Goal: Task Accomplishment & Management: Find specific page/section

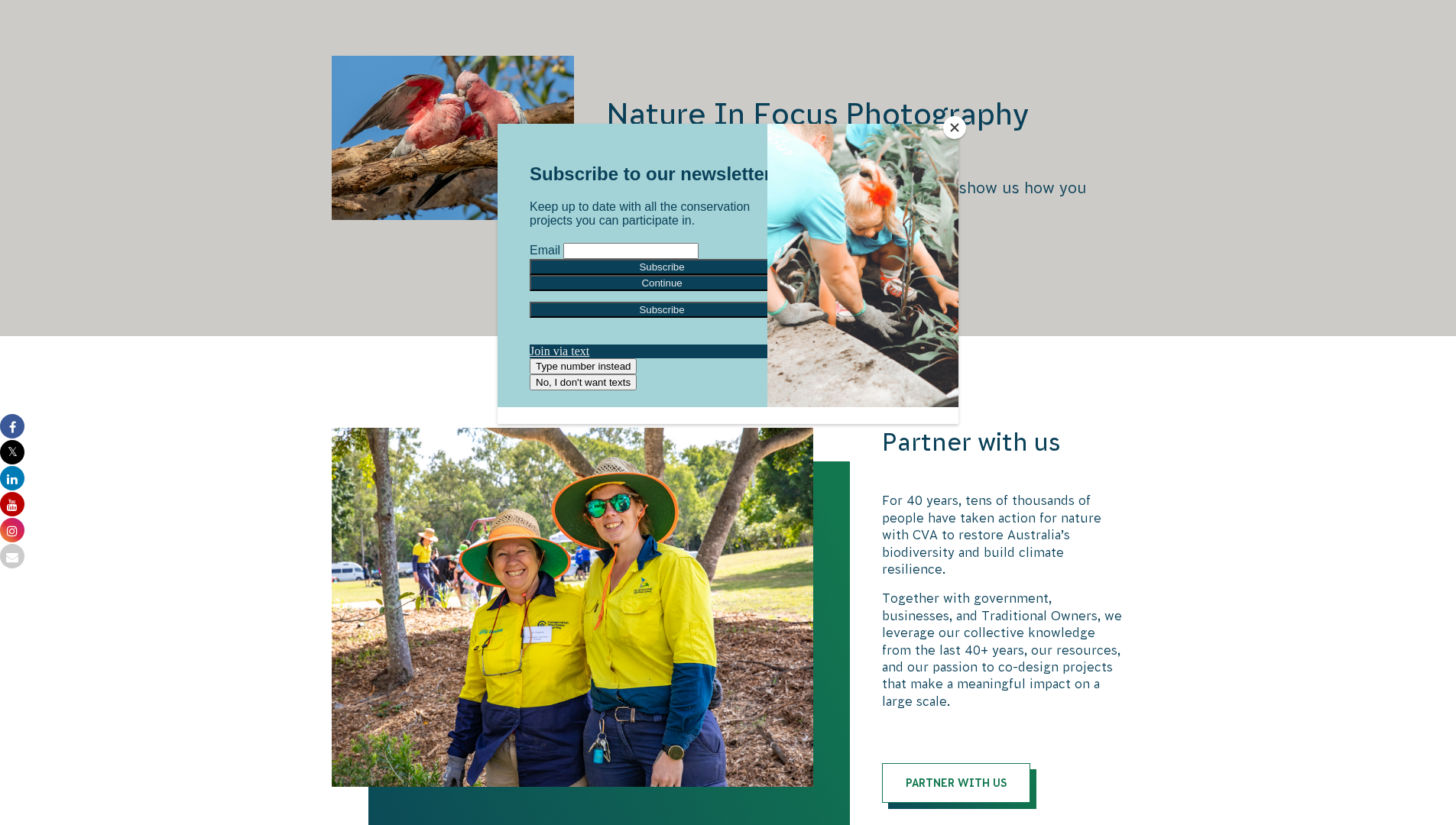
scroll to position [3017, 0]
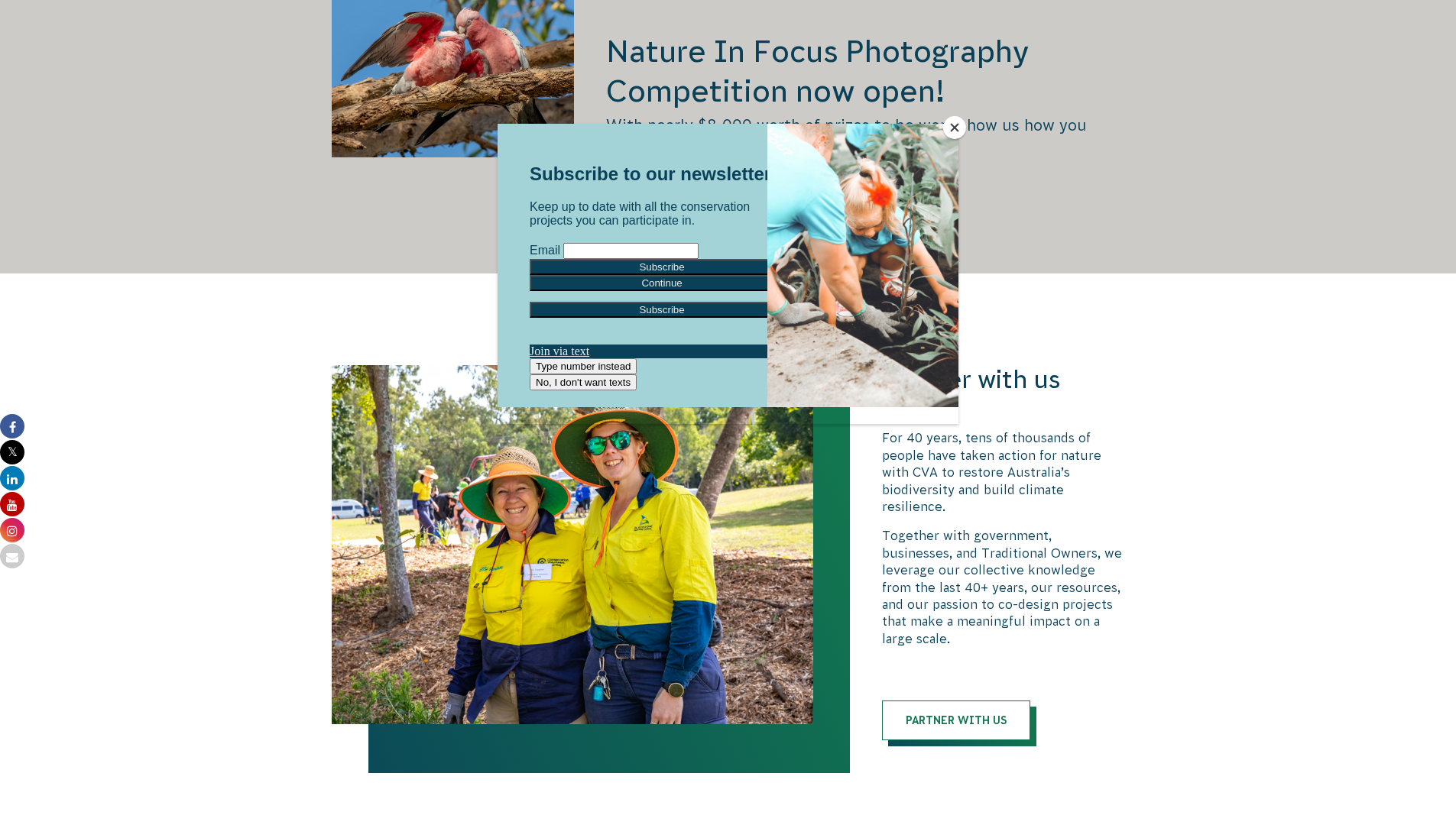
click at [951, 119] on button "Close" at bounding box center [954, 127] width 23 height 23
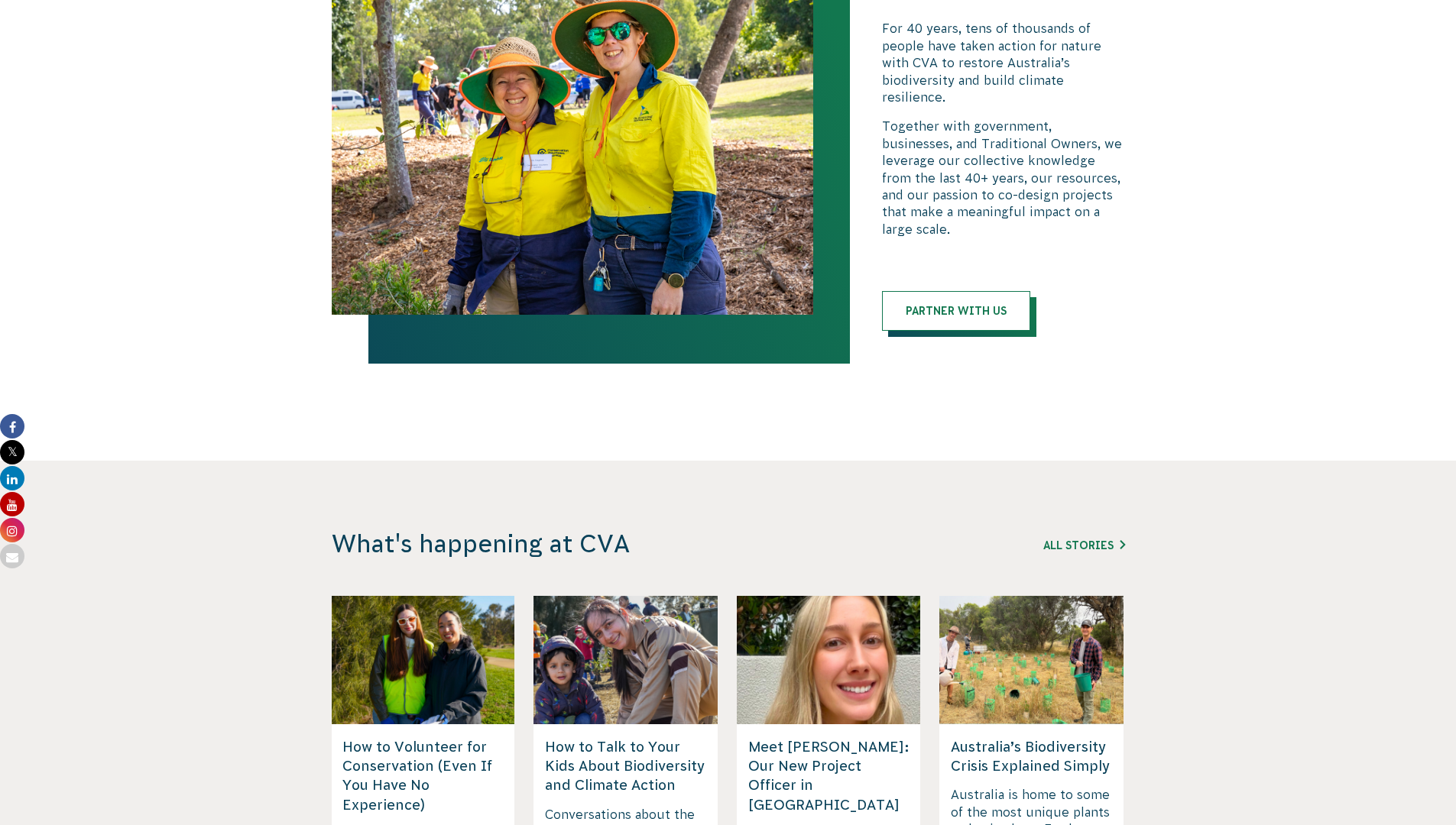
scroll to position [3240, 0]
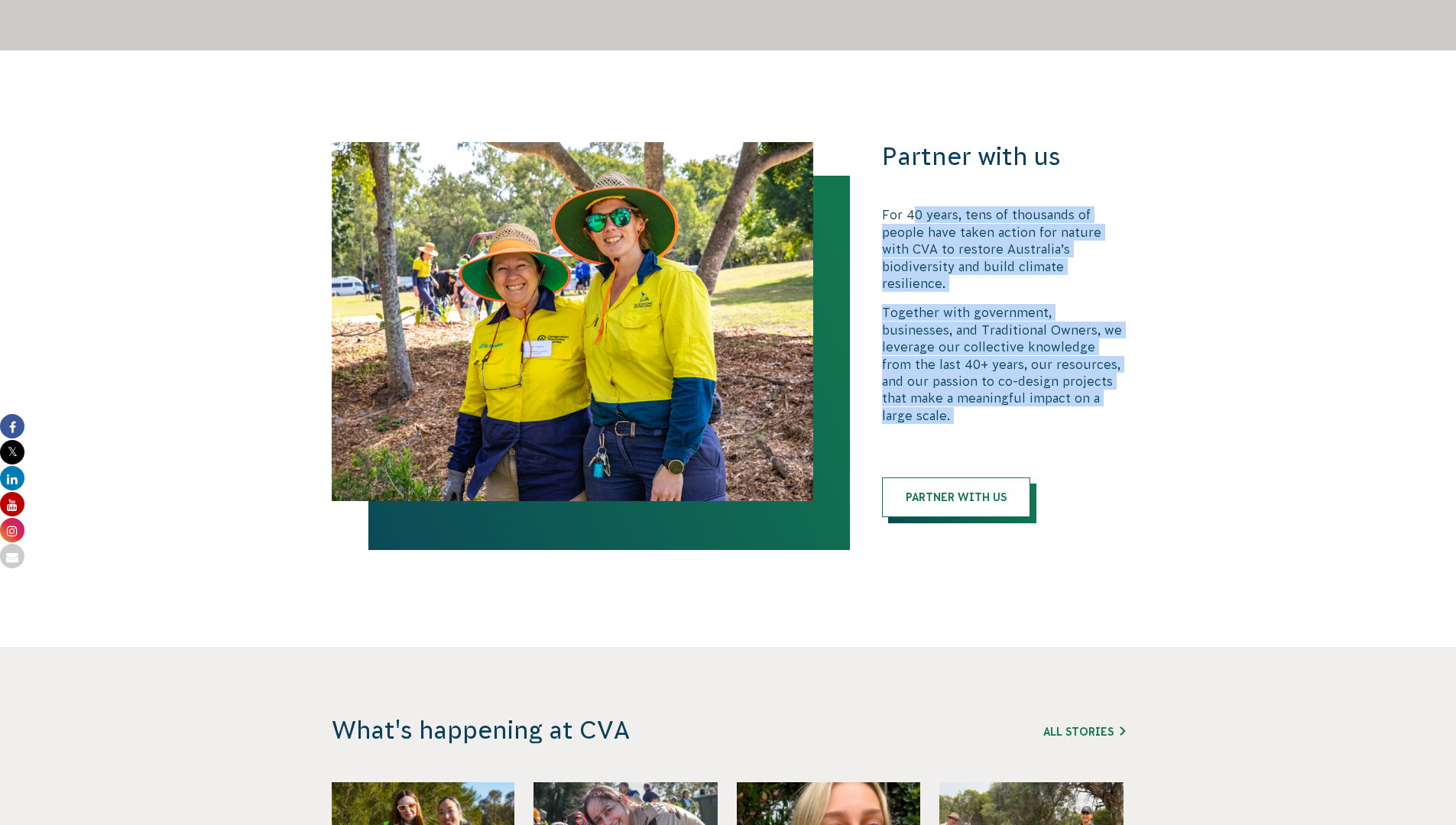
drag, startPoint x: 916, startPoint y: 197, endPoint x: 1077, endPoint y: 380, distance: 243.7
click at [1077, 380] on div "Partner with us For 40 years, tens of thousands of people have taken action for…" at bounding box center [1004, 329] width 243 height 375
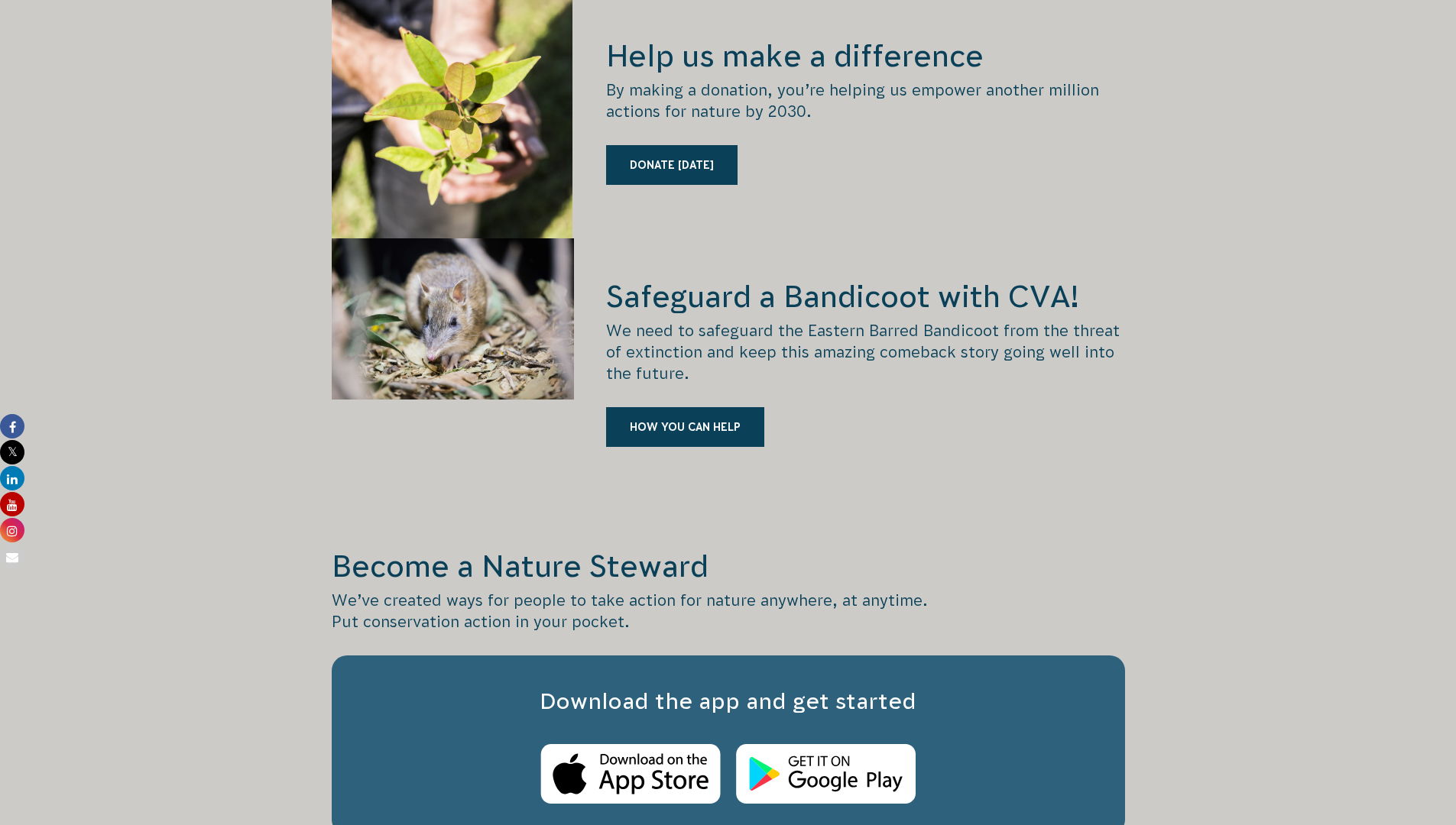
scroll to position [1915, 0]
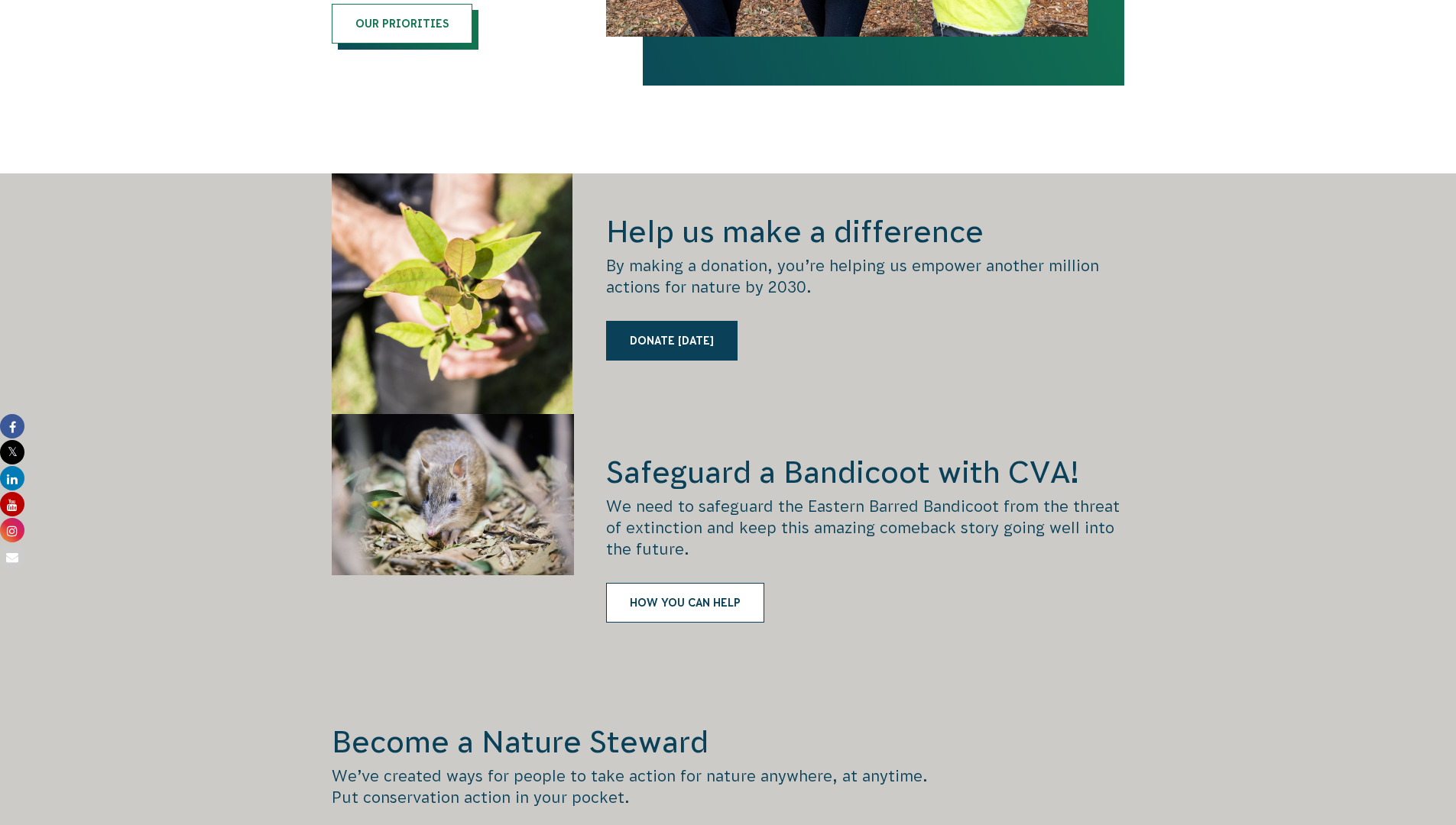
click at [720, 583] on link "HOW YOU CAN HELP" at bounding box center [685, 603] width 159 height 40
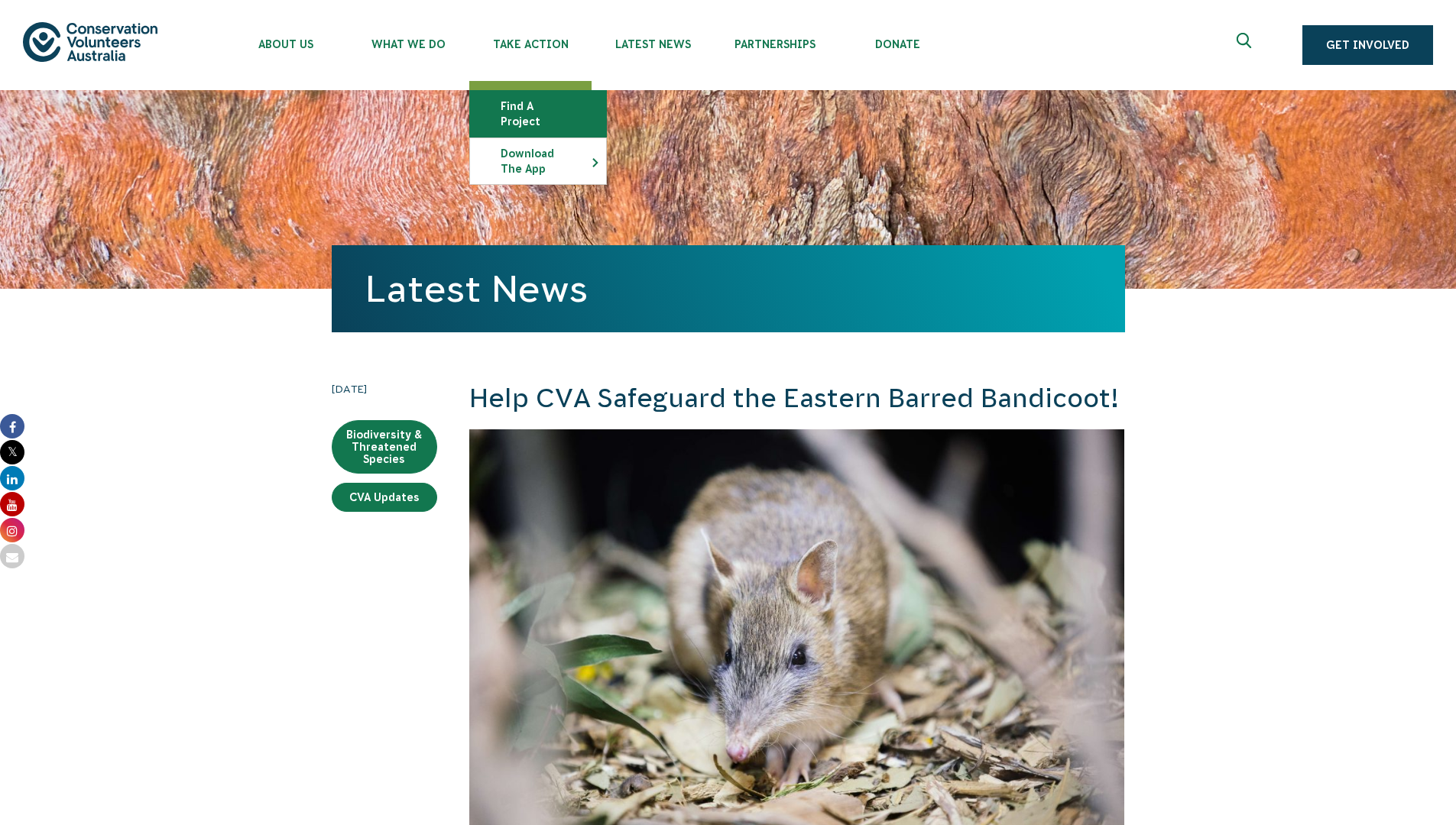
click at [543, 104] on link "Find a project" at bounding box center [539, 114] width 136 height 46
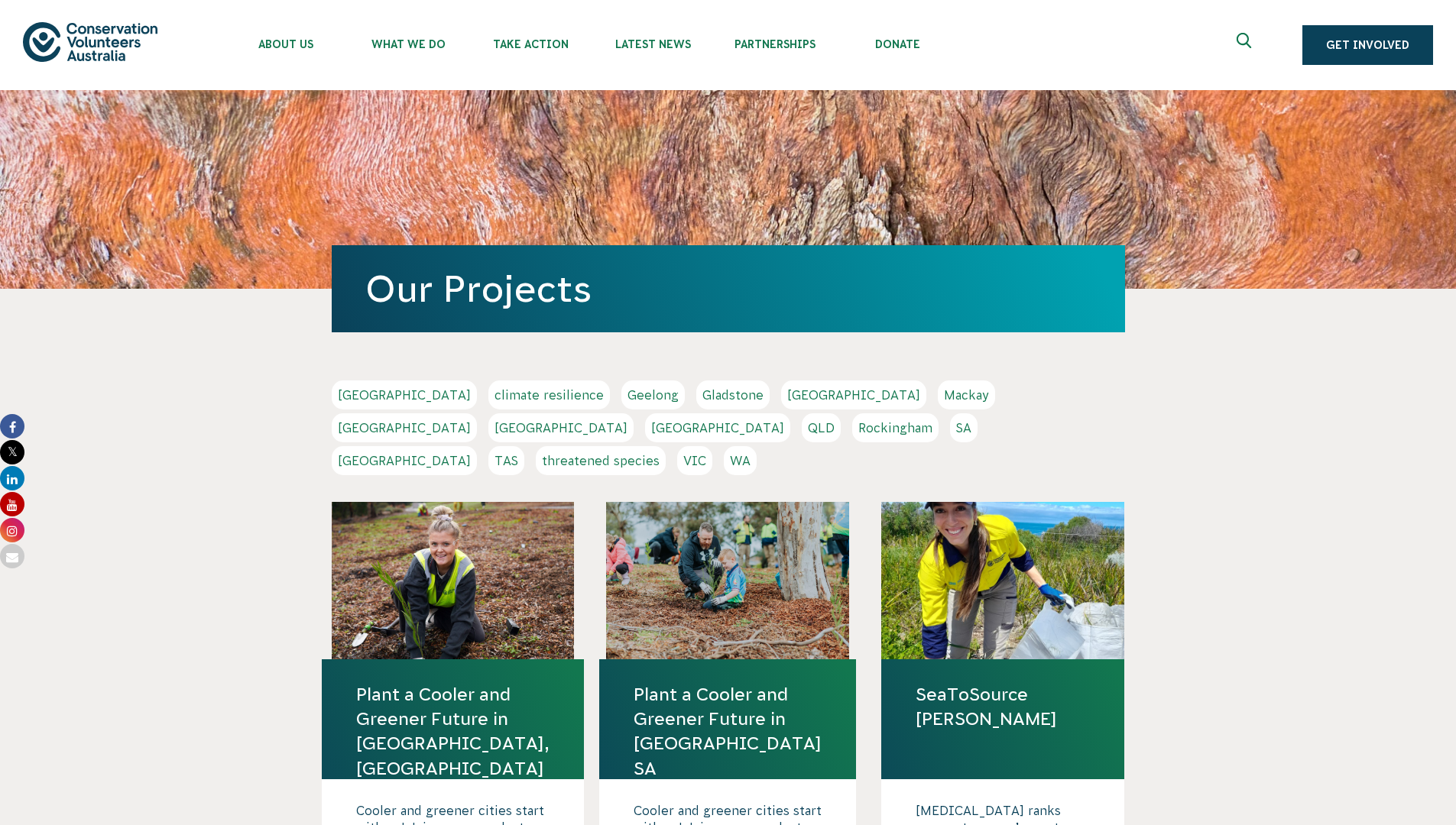
scroll to position [41, 0]
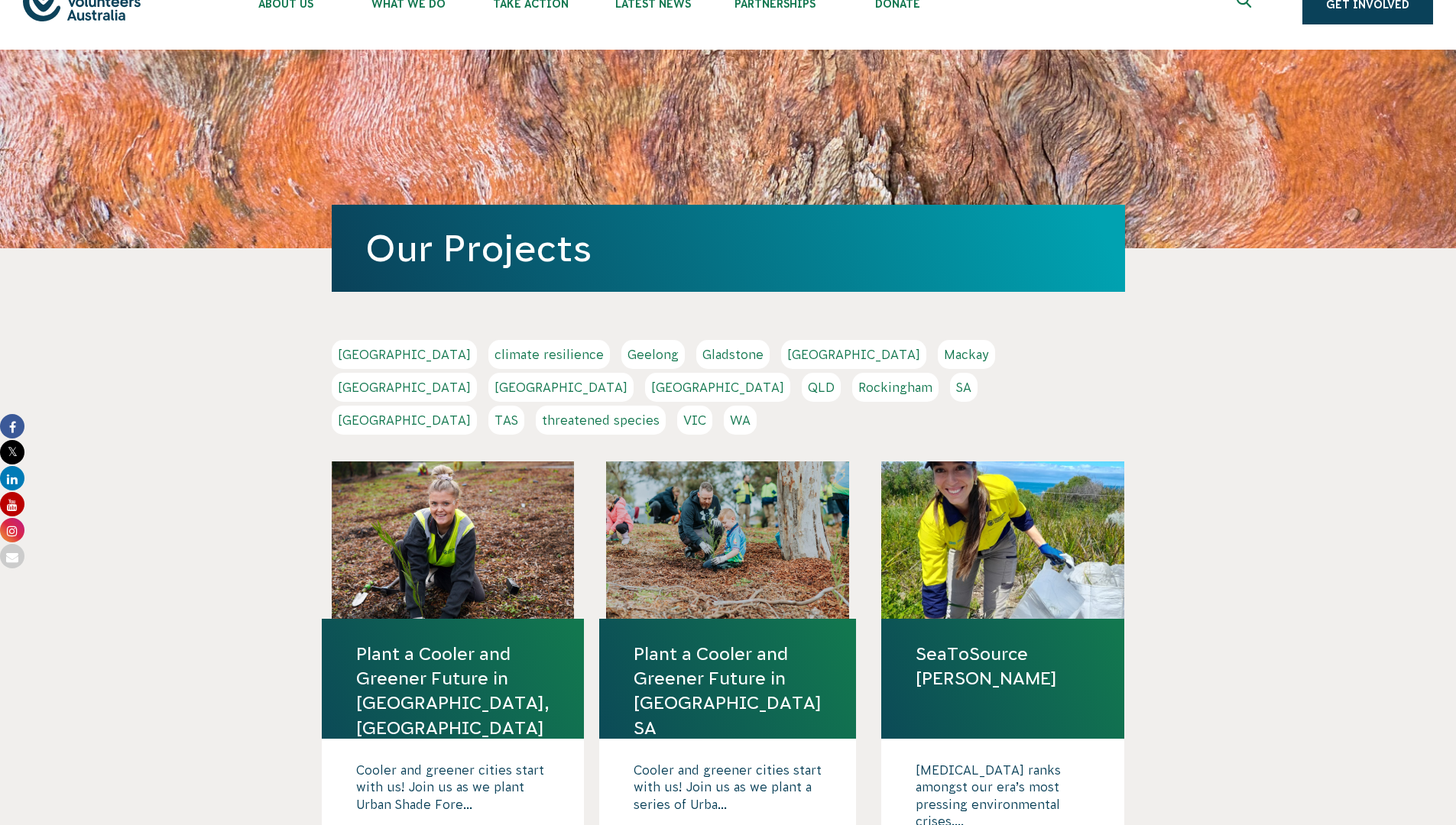
click at [841, 373] on link "QLD" at bounding box center [822, 388] width 39 height 29
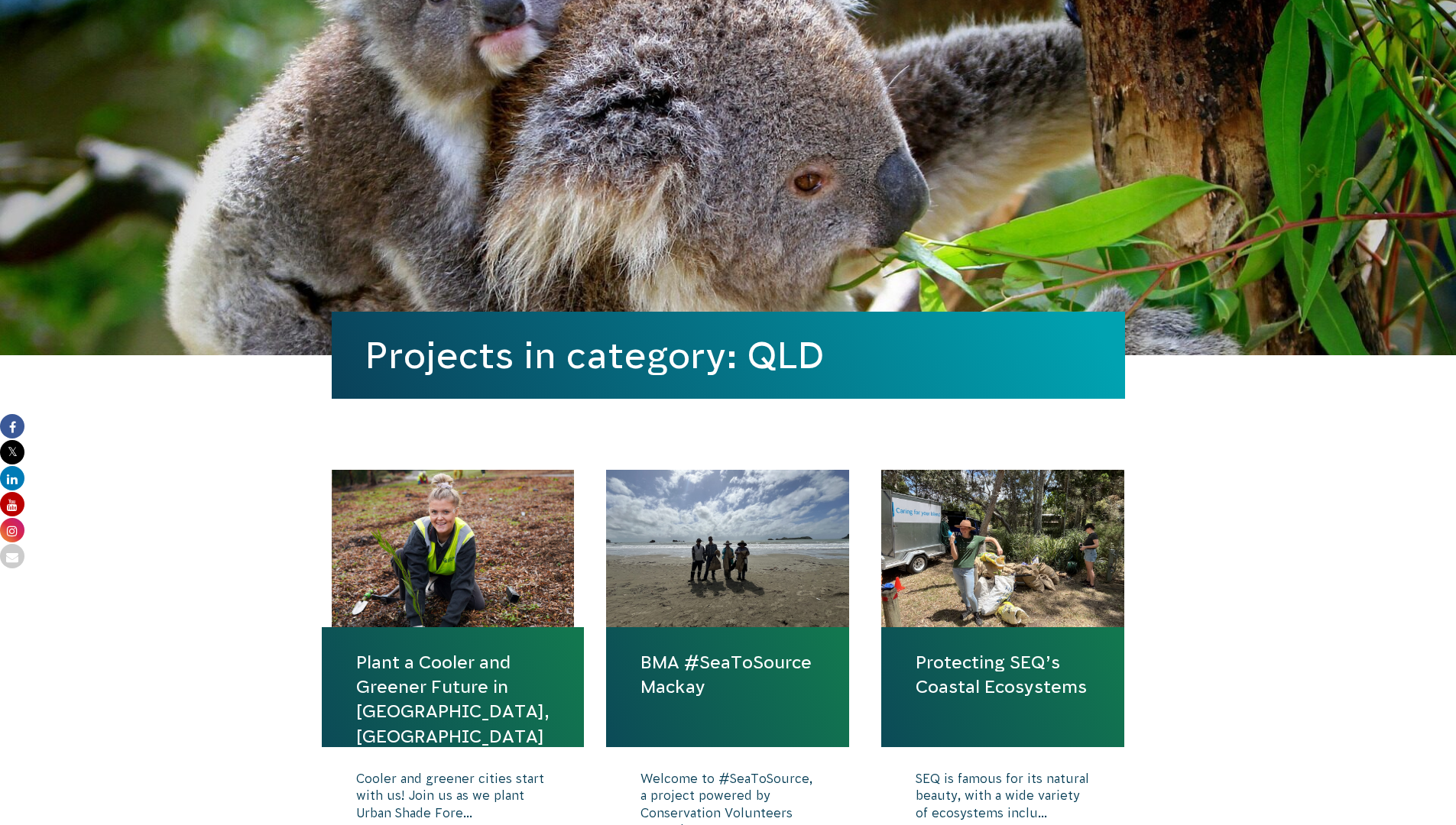
scroll to position [27, 0]
